Goal: Task Accomplishment & Management: Complete application form

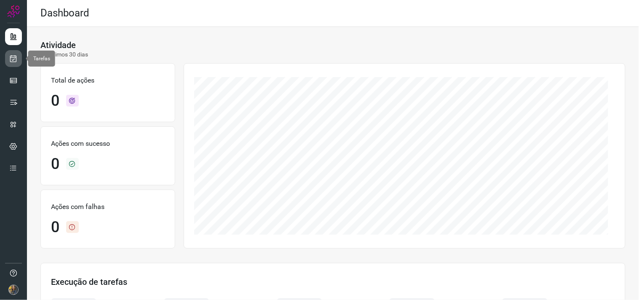
click at [15, 56] on icon at bounding box center [13, 58] width 9 height 8
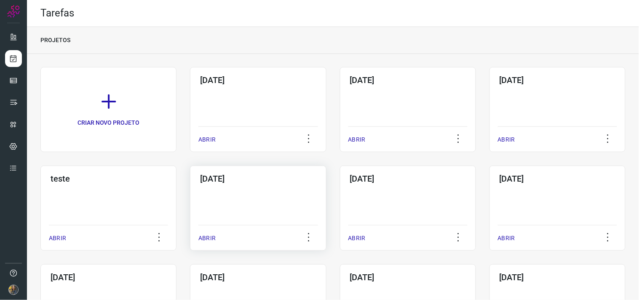
click at [321, 225] on div "[DATE] ABRIR" at bounding box center [258, 208] width 136 height 85
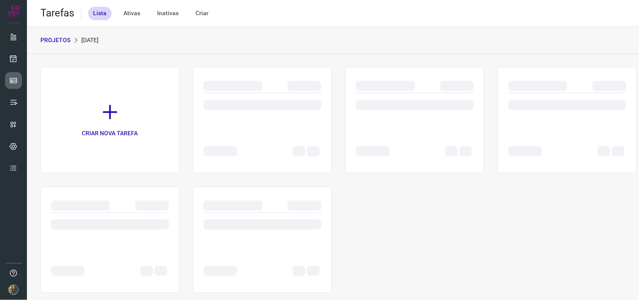
click at [9, 80] on icon at bounding box center [13, 80] width 8 height 8
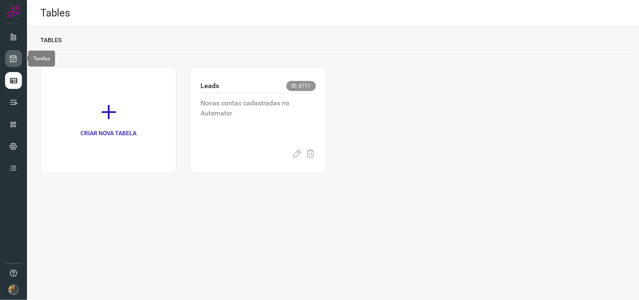
click at [16, 61] on icon at bounding box center [13, 58] width 9 height 8
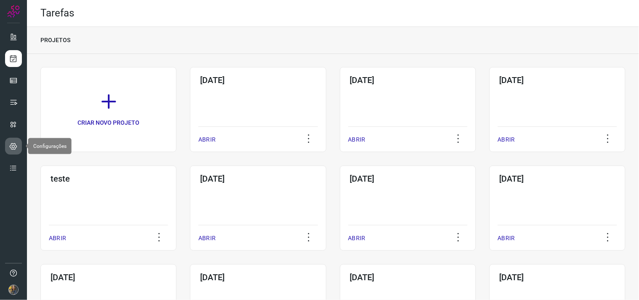
click at [15, 138] on link at bounding box center [13, 146] width 17 height 17
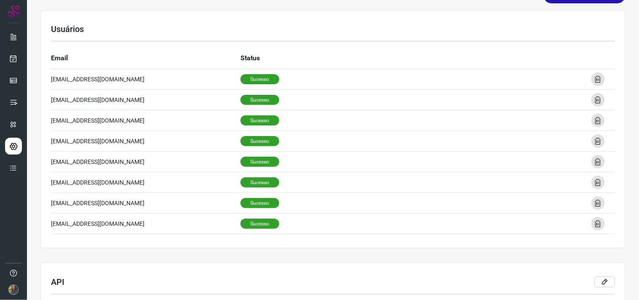
scroll to position [187, 0]
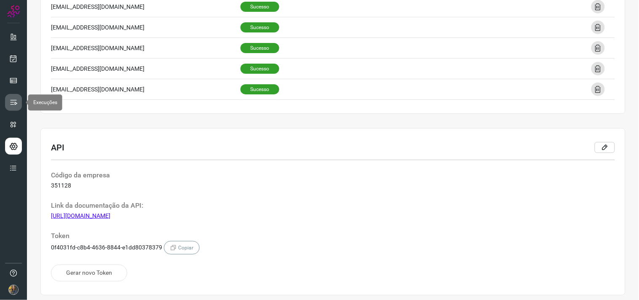
click at [10, 106] on icon at bounding box center [13, 102] width 8 height 8
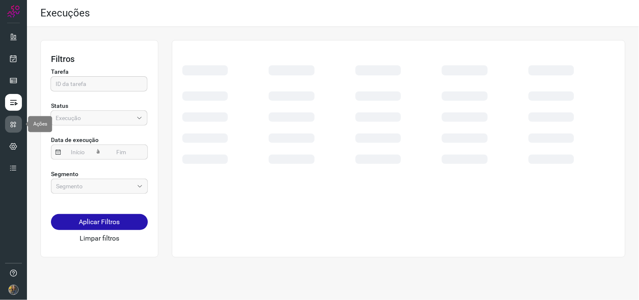
click at [14, 131] on link at bounding box center [13, 124] width 17 height 17
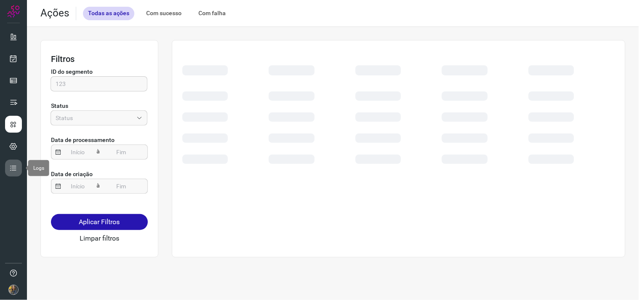
click at [16, 165] on icon at bounding box center [13, 168] width 8 height 8
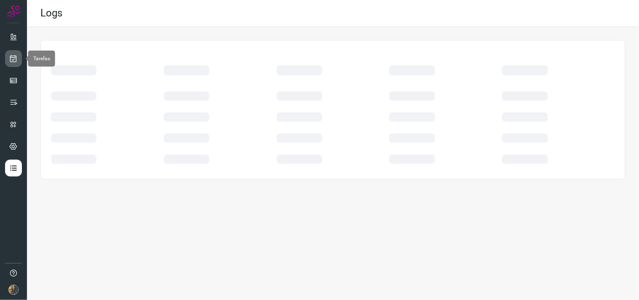
click at [15, 60] on icon at bounding box center [13, 58] width 9 height 8
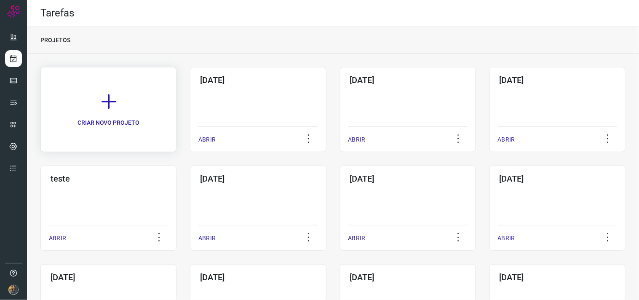
click at [134, 107] on link "CRIAR NOVO PROJETO" at bounding box center [108, 109] width 136 height 85
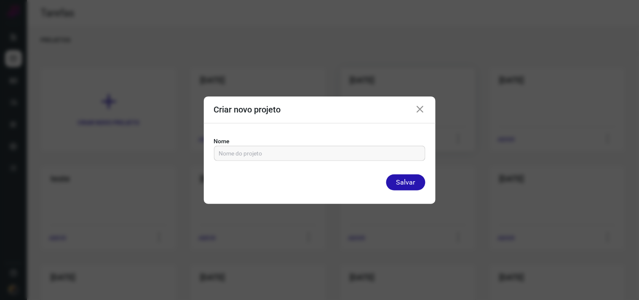
click at [419, 108] on icon at bounding box center [420, 109] width 10 height 10
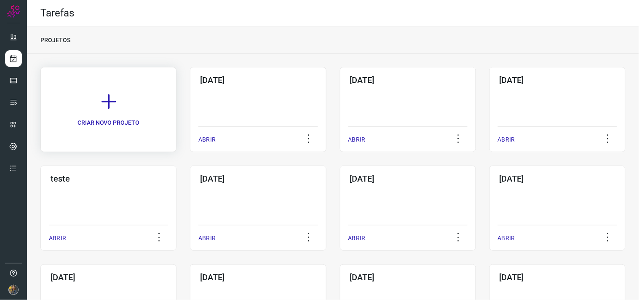
click at [116, 102] on icon at bounding box center [108, 101] width 19 height 19
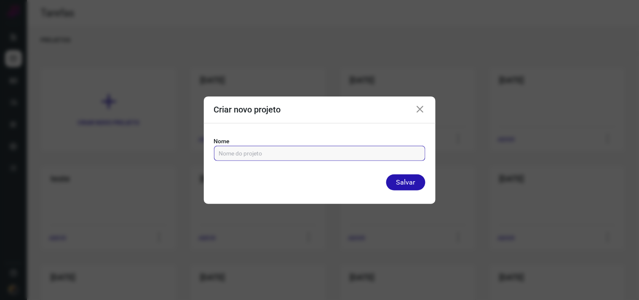
drag, startPoint x: 279, startPoint y: 149, endPoint x: 316, endPoint y: 159, distance: 38.4
click at [279, 150] on input "text" at bounding box center [319, 153] width 201 height 14
click at [415, 111] on div "Criar novo projeto" at bounding box center [320, 109] width 232 height 27
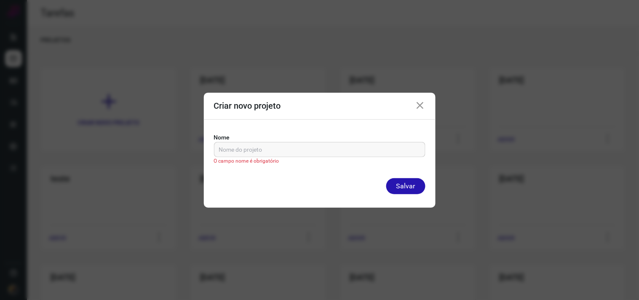
click at [420, 109] on icon at bounding box center [420, 106] width 10 height 10
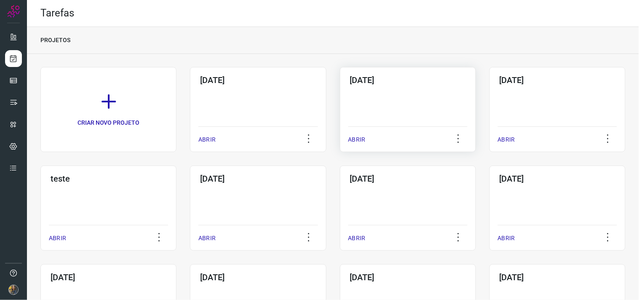
drag, startPoint x: 272, startPoint y: 120, endPoint x: 360, endPoint y: 146, distance: 91.6
click at [102, 102] on icon at bounding box center [108, 101] width 19 height 19
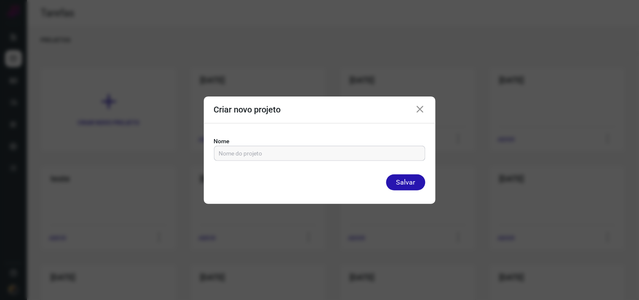
click at [270, 148] on input "text" at bounding box center [319, 153] width 201 height 14
type input "[DATE]"
click at [386, 174] on button "Salvar" at bounding box center [405, 182] width 39 height 16
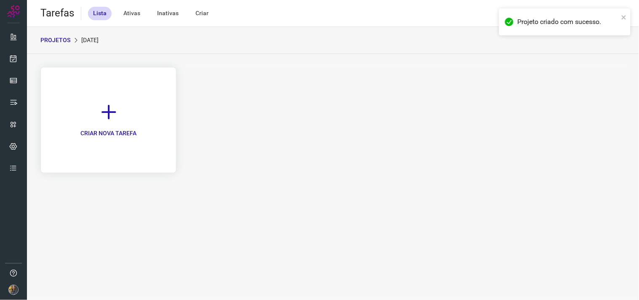
click at [110, 119] on icon at bounding box center [108, 112] width 19 height 19
click at [85, 117] on link "CRIAR NOVA TAREFA" at bounding box center [108, 120] width 136 height 106
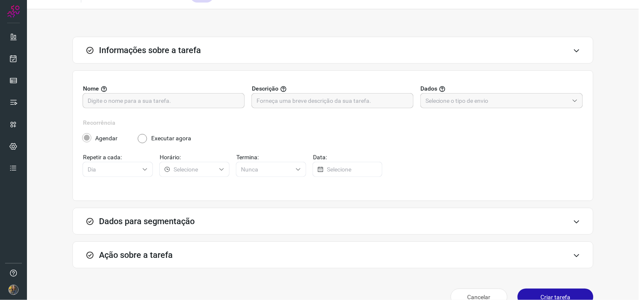
scroll to position [35, 0]
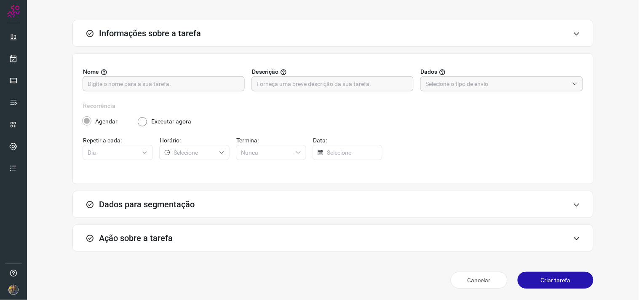
click at [412, 211] on div "Dados para segmentação" at bounding box center [332, 204] width 521 height 27
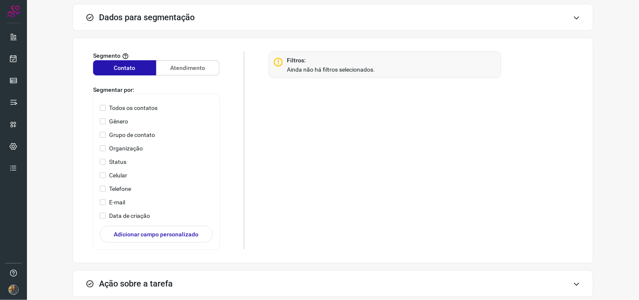
scroll to position [0, 0]
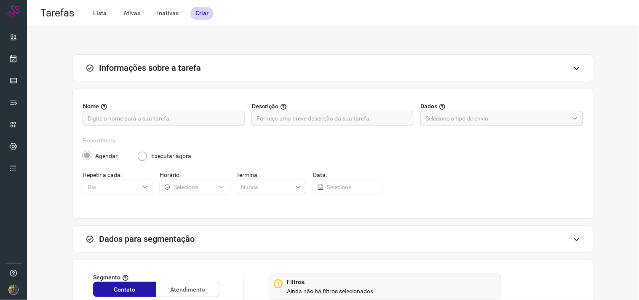
click at [573, 236] on icon at bounding box center [576, 239] width 7 height 7
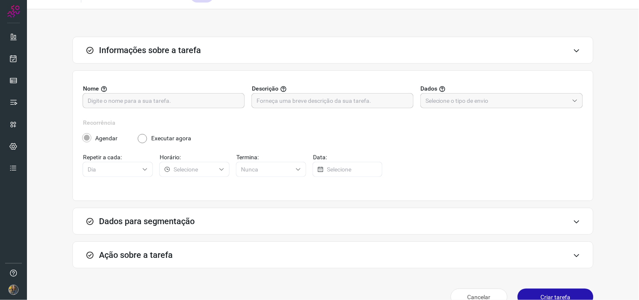
scroll to position [35, 0]
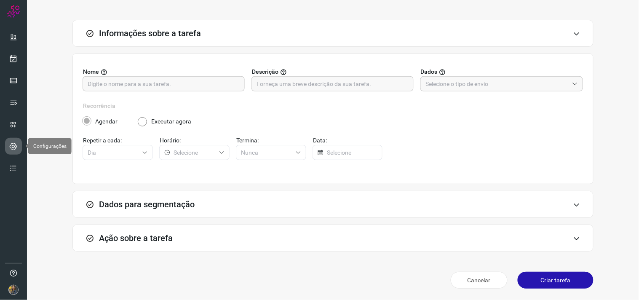
click at [13, 142] on link at bounding box center [13, 146] width 17 height 17
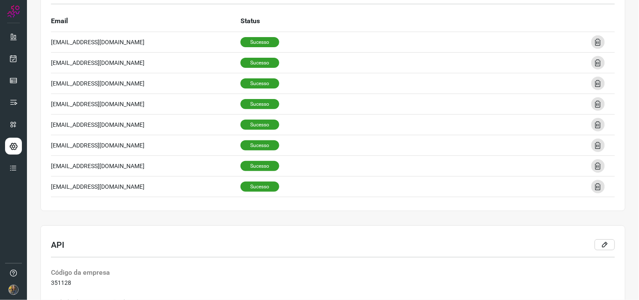
scroll to position [191, 0]
